Goal: Task Accomplishment & Management: Use online tool/utility

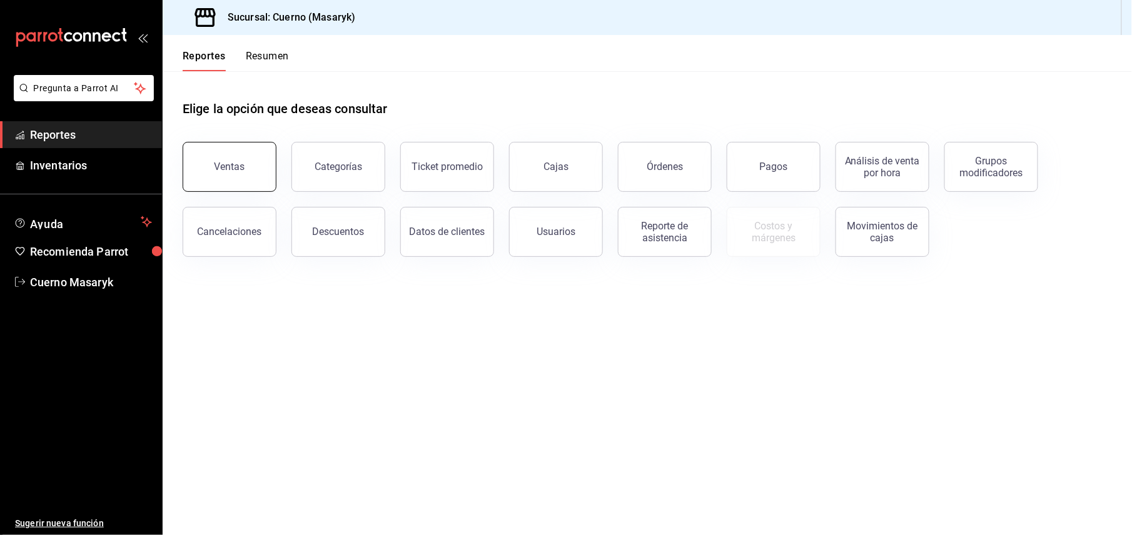
click at [256, 178] on button "Ventas" at bounding box center [230, 167] width 94 height 50
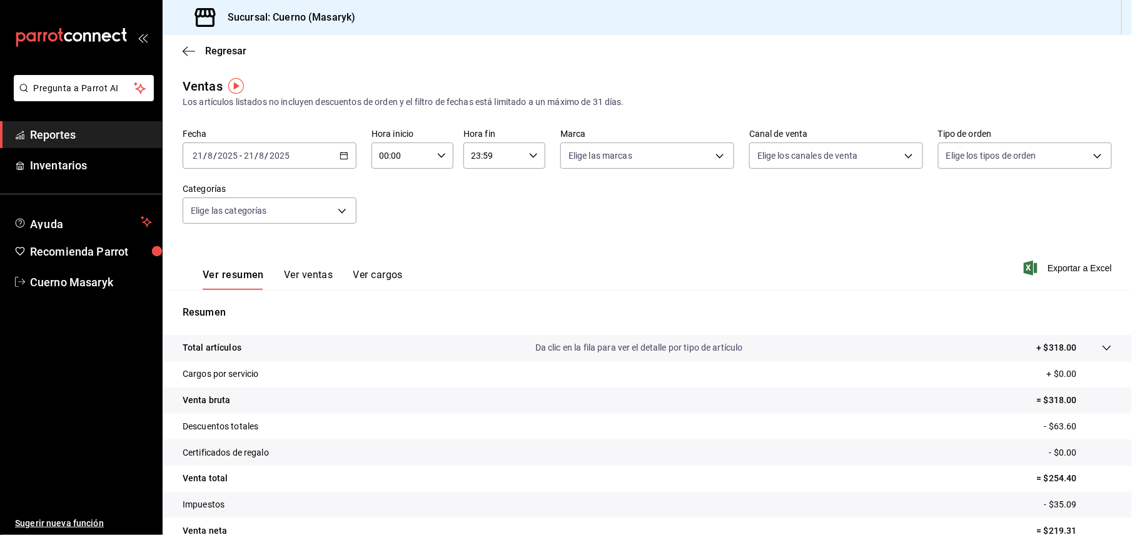
click at [340, 155] on \(Stroke\) "button" at bounding box center [344, 156] width 8 height 7
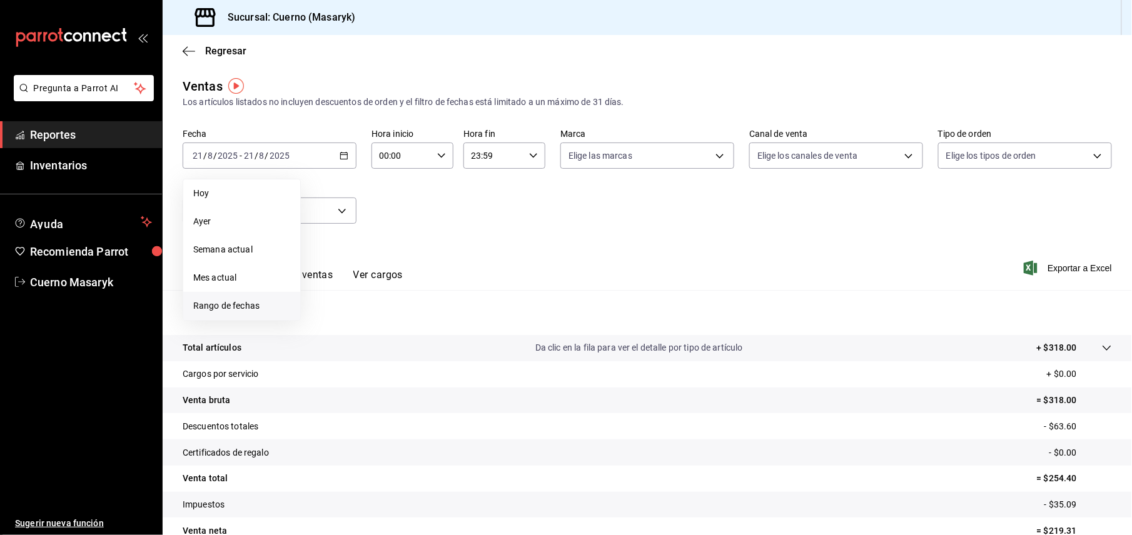
click at [255, 305] on span "Rango de fechas" at bounding box center [241, 305] width 97 height 13
click at [328, 323] on abbr "18" at bounding box center [327, 321] width 8 height 9
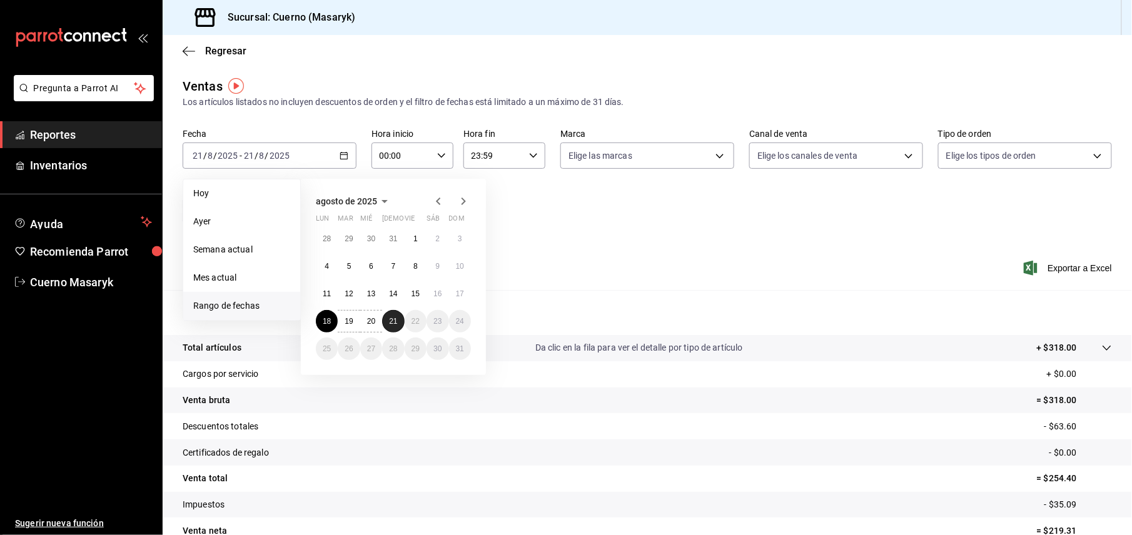
click at [393, 320] on abbr "21" at bounding box center [393, 321] width 8 height 9
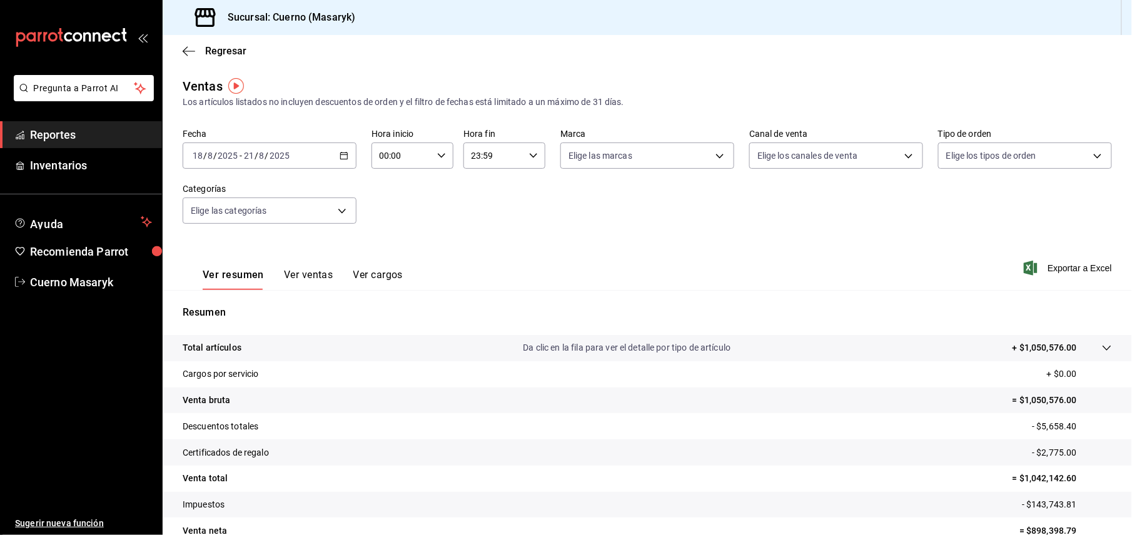
click at [437, 153] on icon "button" at bounding box center [441, 155] width 9 height 9
click at [384, 256] on span "05" at bounding box center [389, 254] width 21 height 10
type input "05:00"
click at [511, 149] on div at bounding box center [566, 267] width 1132 height 535
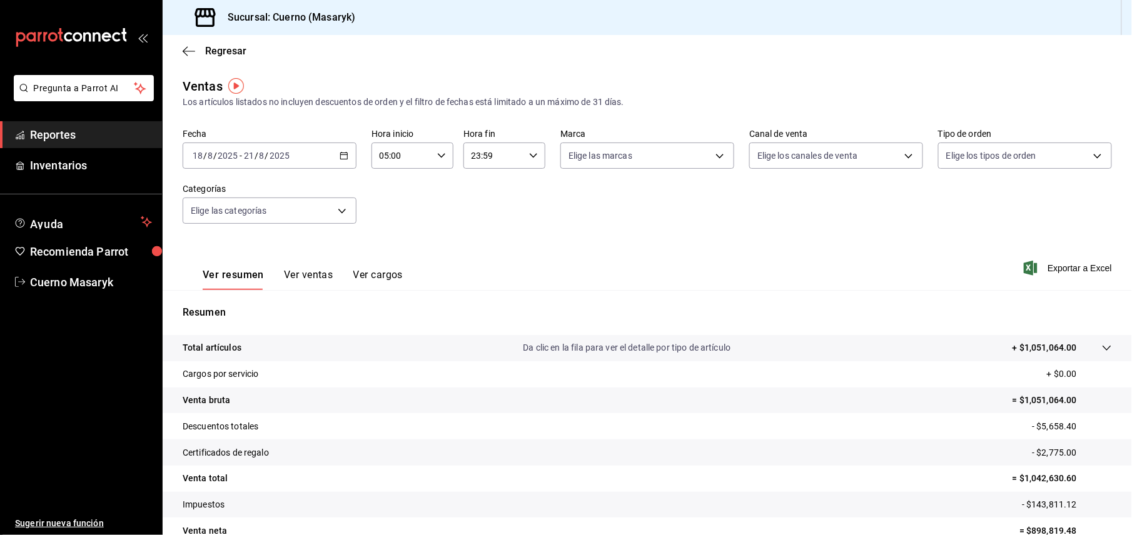
click at [513, 161] on input "23:59" at bounding box center [493, 155] width 61 height 25
click at [478, 256] on span "05" at bounding box center [480, 254] width 21 height 10
click at [531, 153] on div at bounding box center [566, 267] width 1132 height 535
click at [530, 156] on \(Stroke\) "button" at bounding box center [534, 155] width 8 height 4
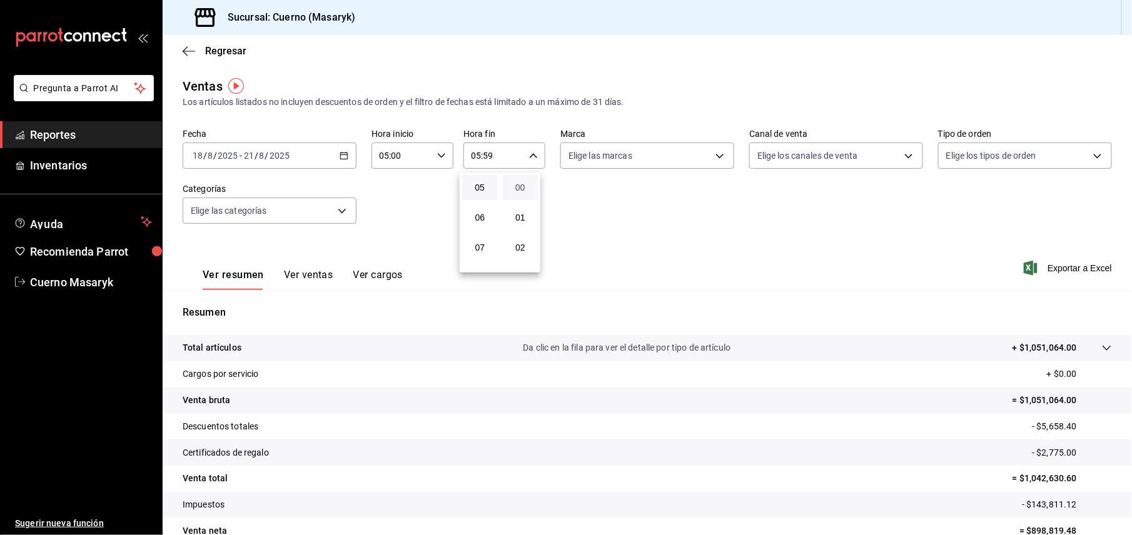
click at [523, 191] on span "00" at bounding box center [520, 188] width 21 height 10
type input "05:00"
click at [691, 205] on div at bounding box center [566, 267] width 1132 height 535
click at [713, 159] on body "Pregunta a Parrot AI Reportes Inventarios Ayuda Recomienda Parrot Cuerno Masary…" at bounding box center [566, 267] width 1132 height 535
click at [573, 250] on input "checkbox" at bounding box center [568, 246] width 11 height 11
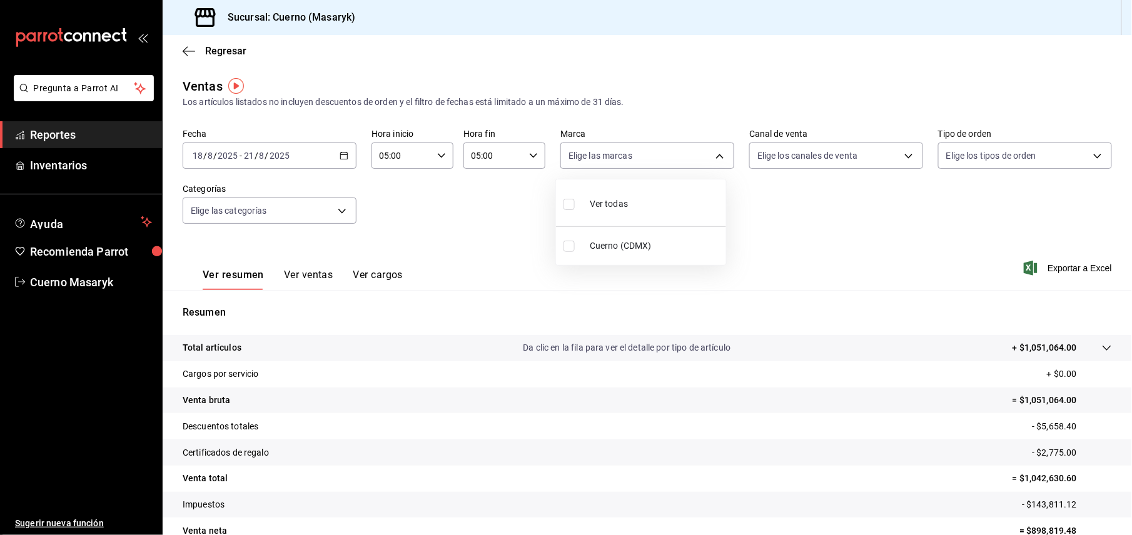
checkbox input "true"
type input "4ea0d660-02b3-4785-bb88-48b5ef6e196c"
checkbox input "true"
click at [923, 246] on div at bounding box center [566, 267] width 1132 height 535
click at [1059, 269] on span "Exportar a Excel" at bounding box center [1069, 268] width 86 height 15
